Goal: Information Seeking & Learning: Learn about a topic

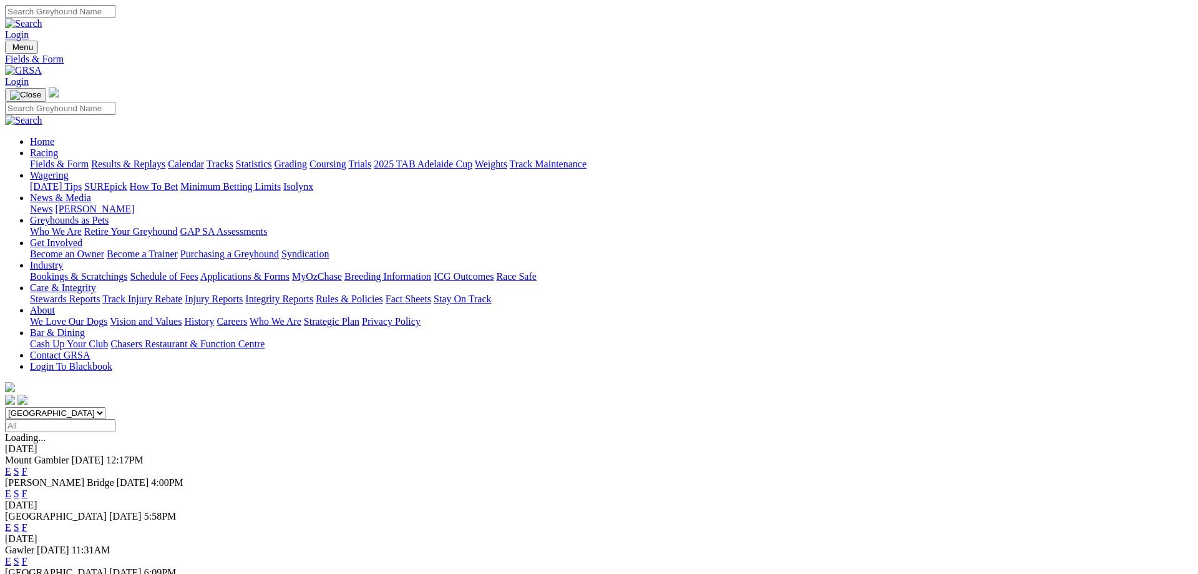
click at [27, 488] on link "F" at bounding box center [25, 493] width 6 height 11
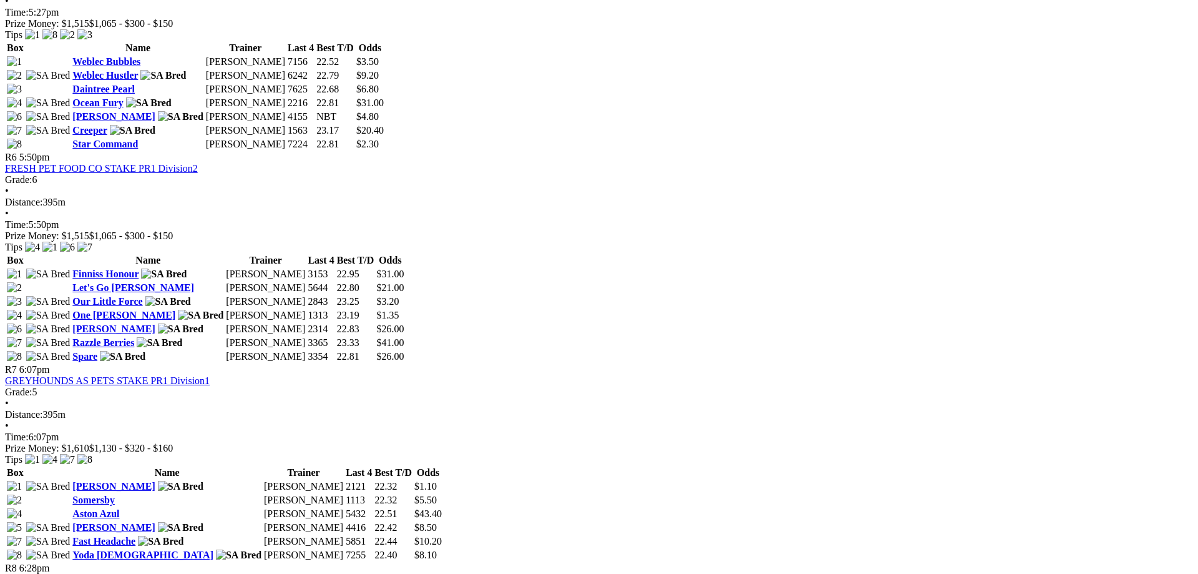
scroll to position [1719, 0]
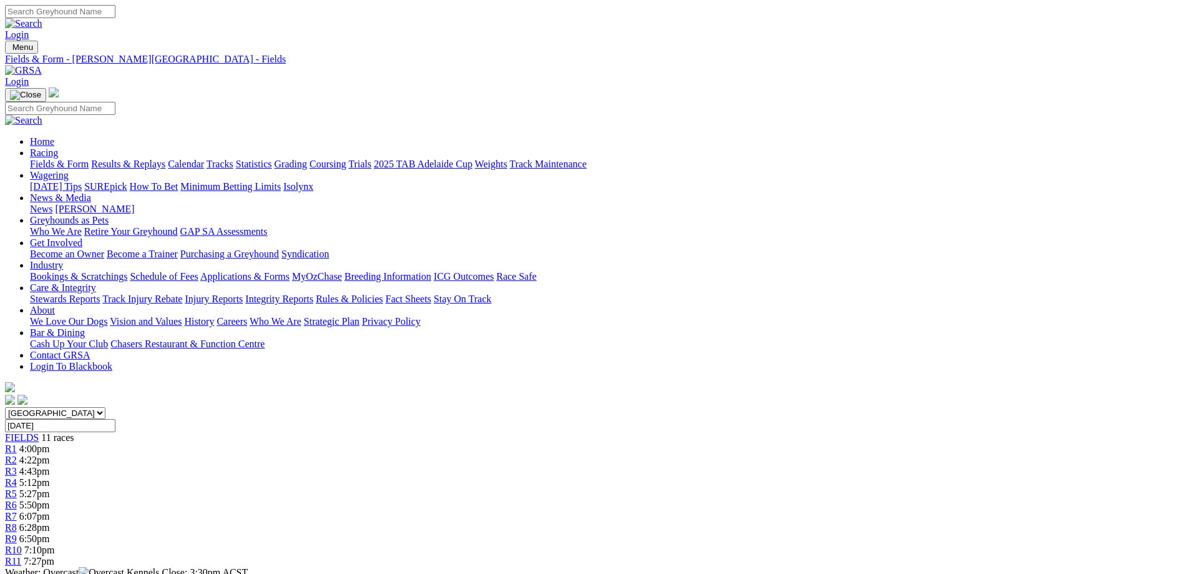
click at [89, 159] on link "Fields & Form" at bounding box center [59, 164] width 59 height 11
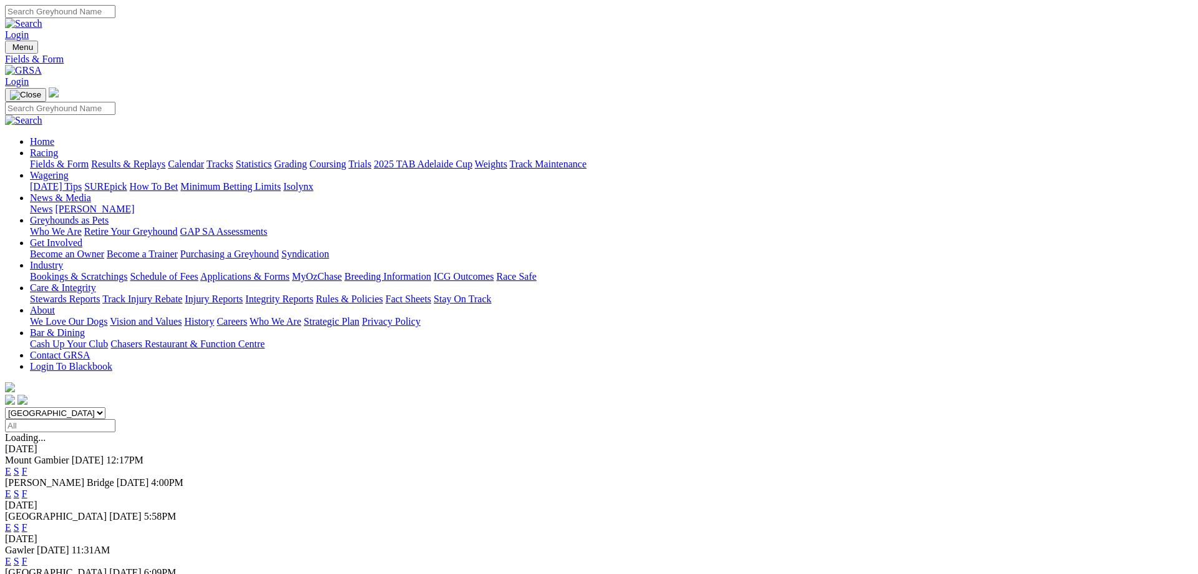
click at [27, 522] on link "F" at bounding box center [25, 527] width 6 height 11
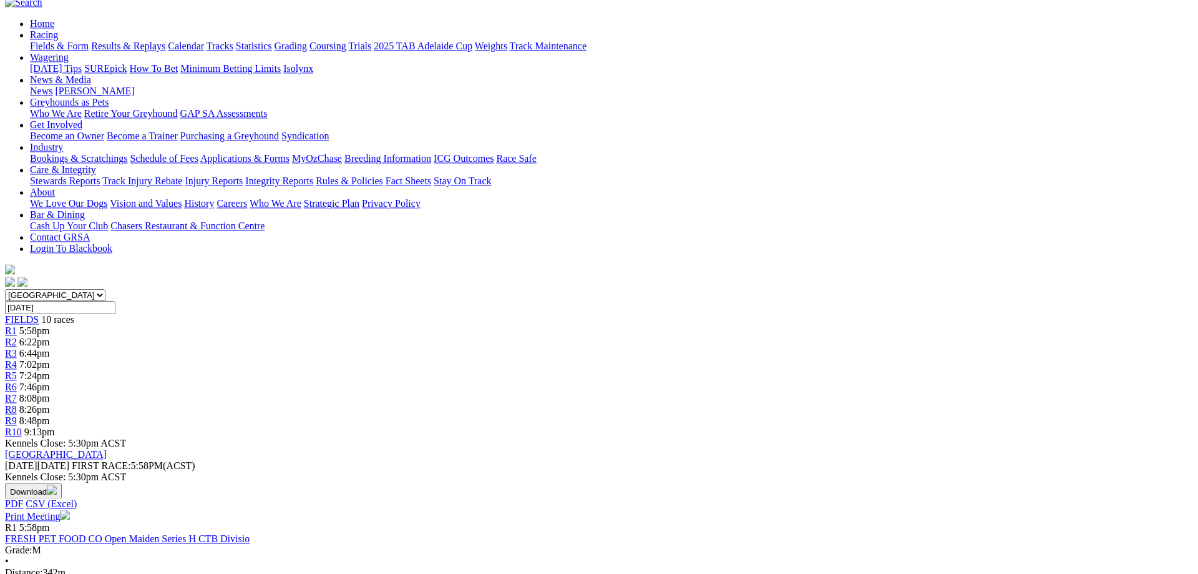
scroll to position [191, 0]
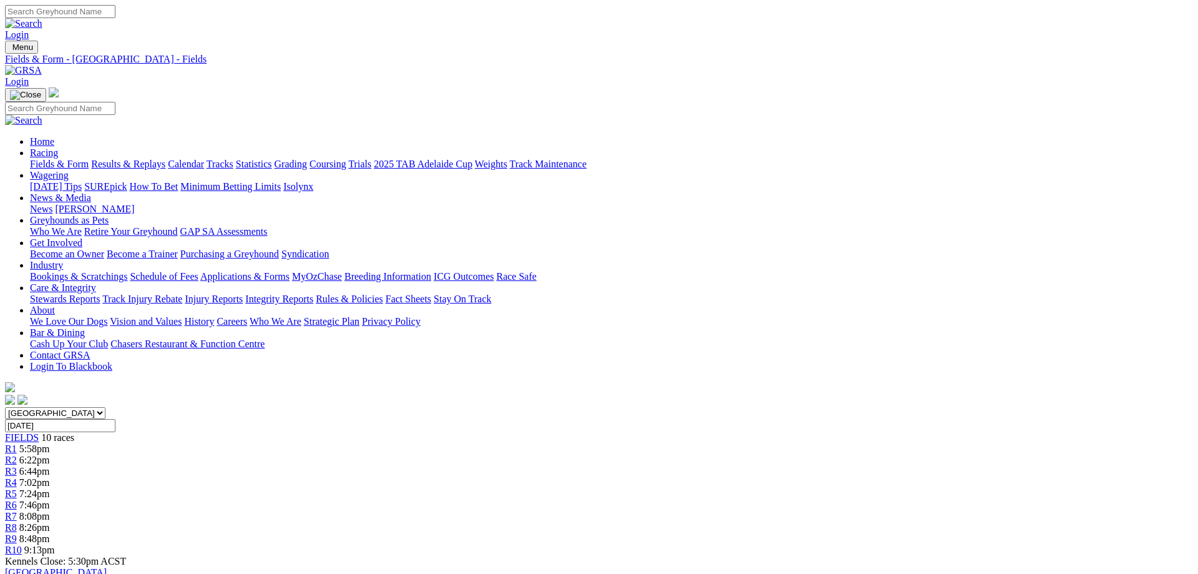
click at [89, 159] on link "Fields & Form" at bounding box center [59, 164] width 59 height 11
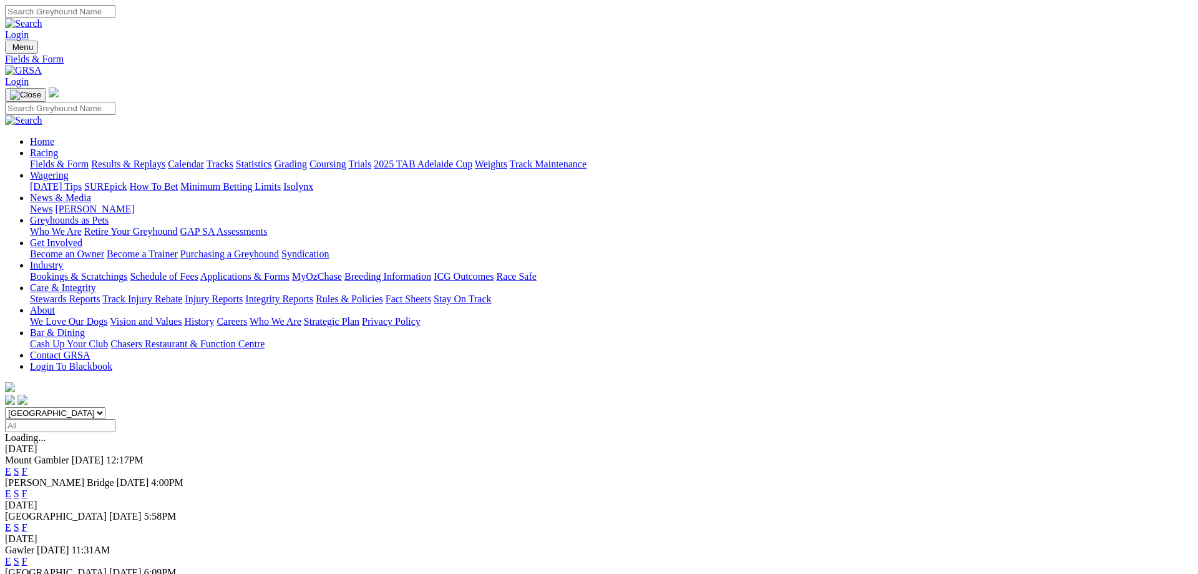
click at [27, 556] on link "F" at bounding box center [25, 561] width 6 height 11
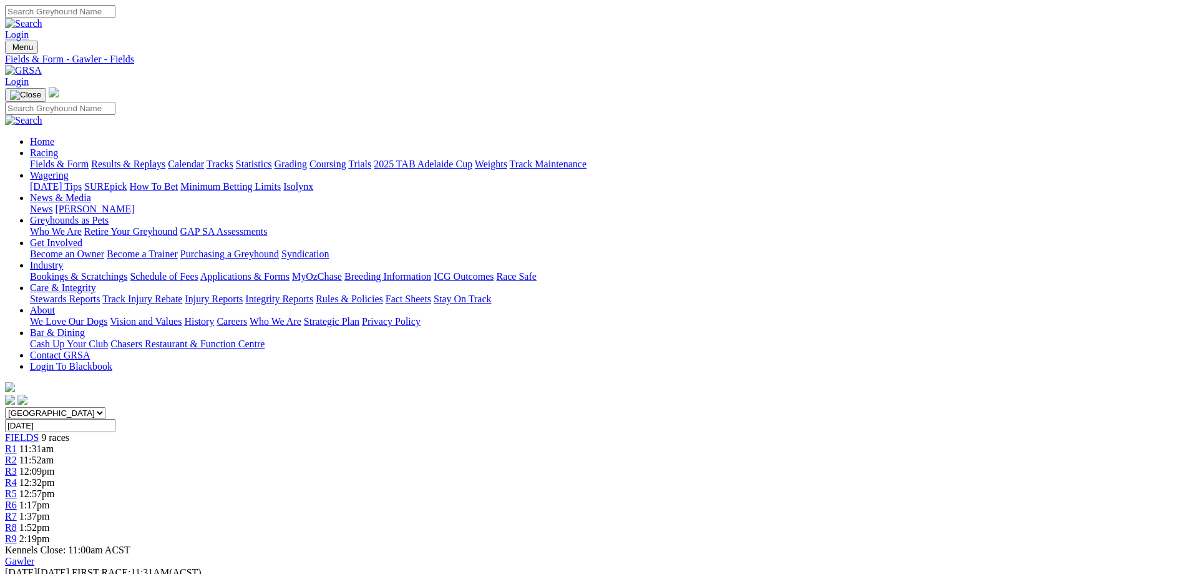
click at [89, 159] on link "Fields & Form" at bounding box center [59, 164] width 59 height 11
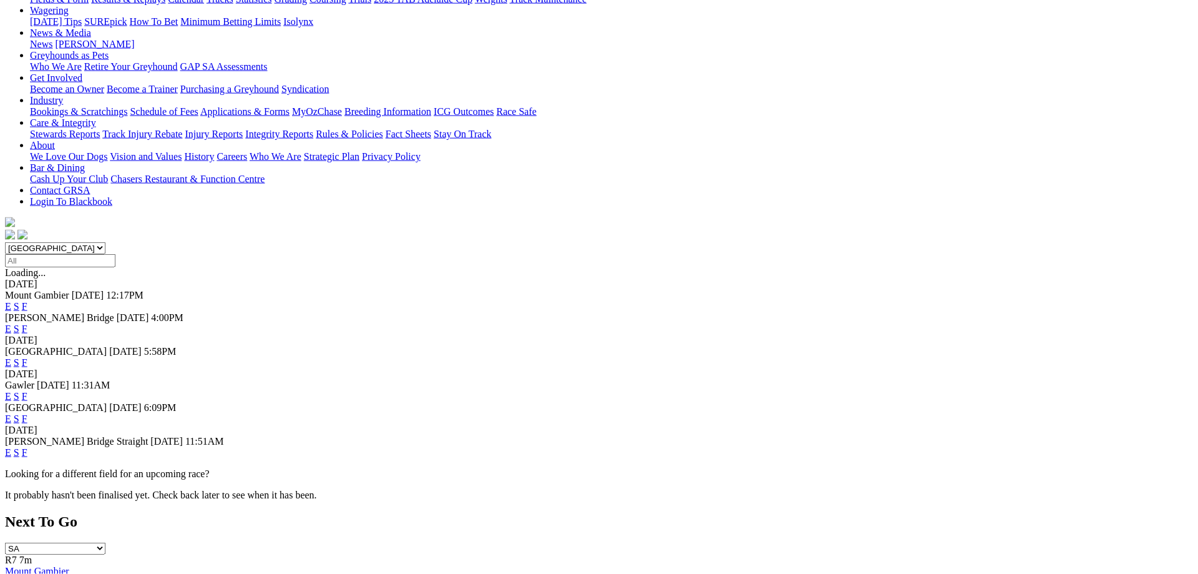
scroll to position [191, 0]
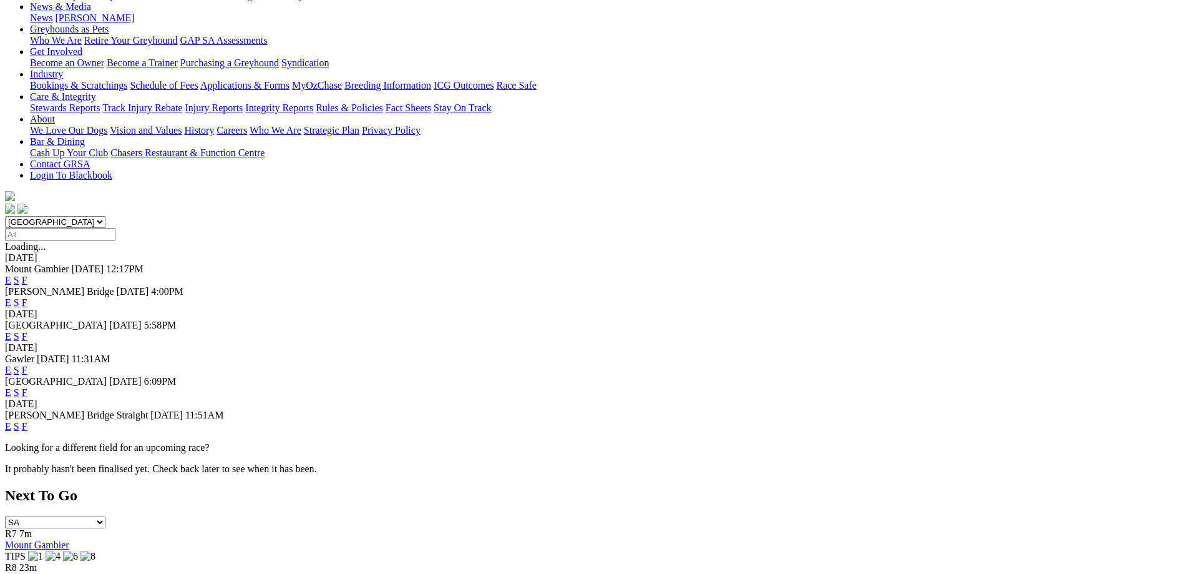
click at [27, 421] on link "F" at bounding box center [25, 426] width 6 height 11
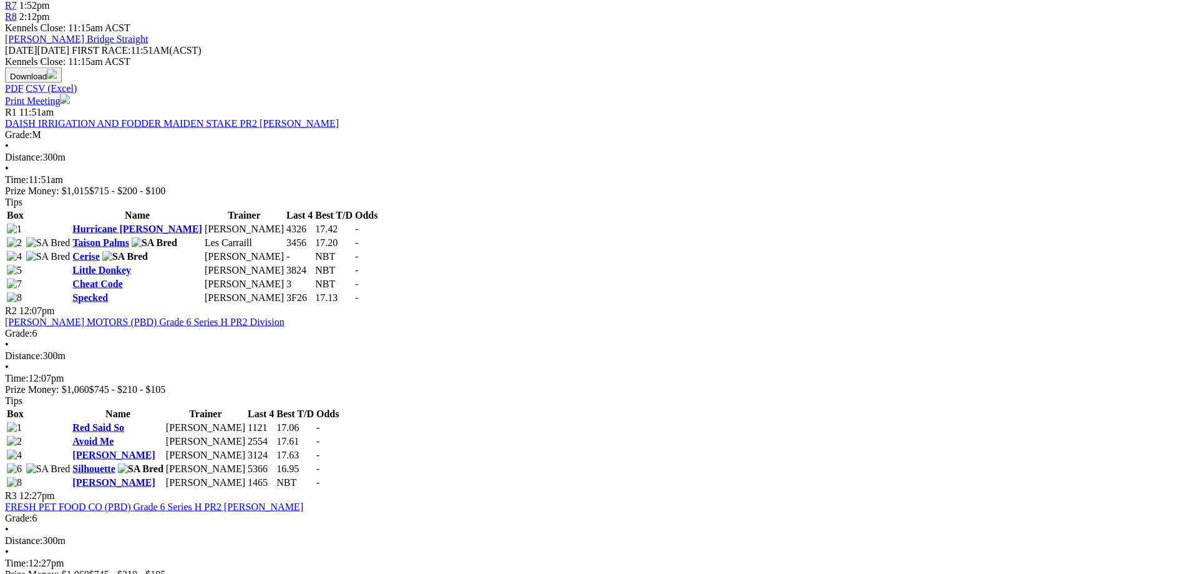
scroll to position [509, 0]
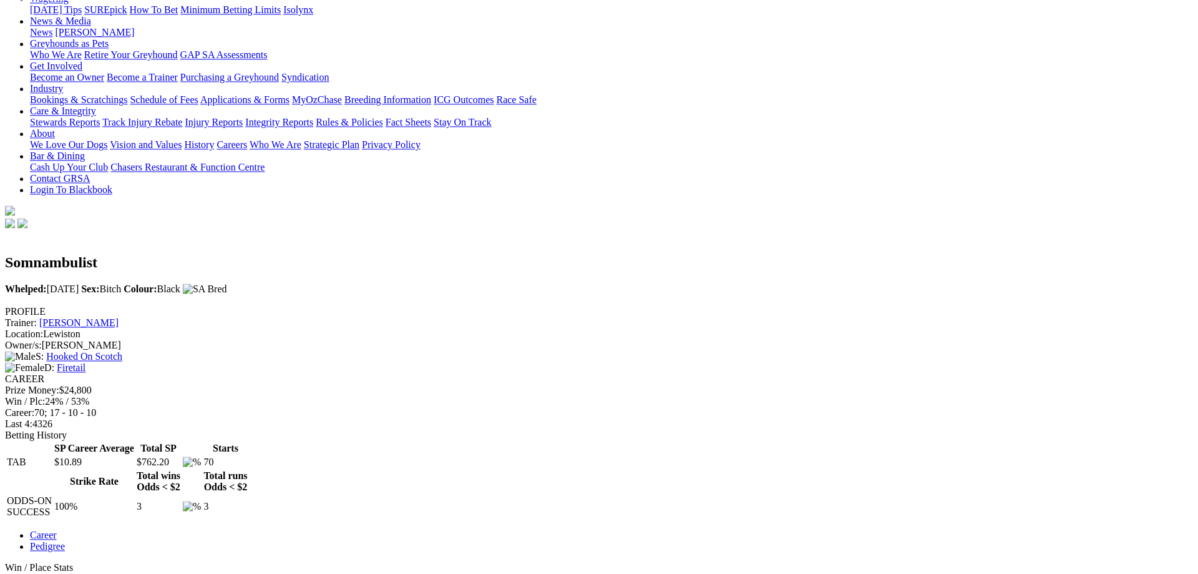
scroll to position [127, 0]
